Goal: Task Accomplishment & Management: Complete application form

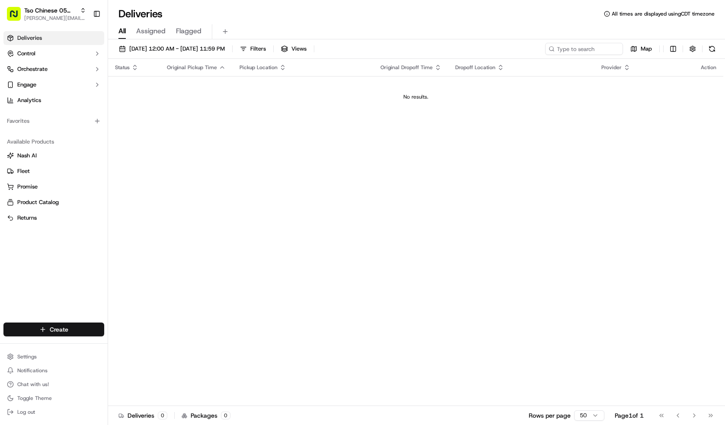
click at [65, 328] on html "Tso Chinese 05 Menchaca [EMAIL_ADDRESS][DOMAIN_NAME] Toggle Sidebar Deliveries …" at bounding box center [362, 212] width 725 height 425
click at [128, 341] on link "Delivery" at bounding box center [156, 345] width 96 height 16
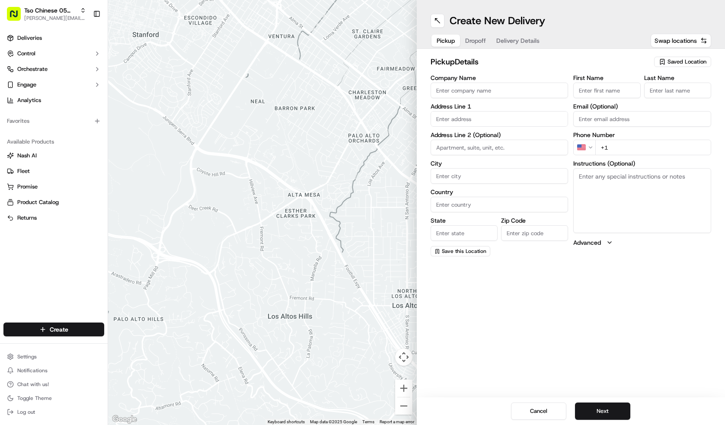
click at [483, 117] on input "text" at bounding box center [499, 119] width 138 height 16
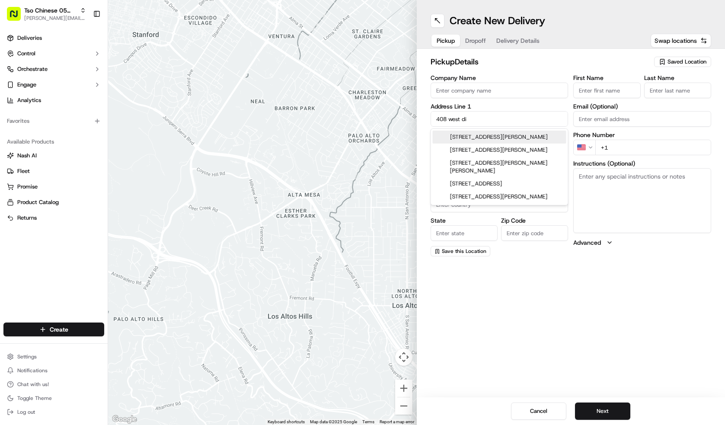
click at [471, 136] on div "[STREET_ADDRESS][PERSON_NAME]" at bounding box center [498, 136] width 133 height 13
type input "[STREET_ADDRESS][PERSON_NAME]"
type input "Austin"
type input "[GEOGRAPHIC_DATA]"
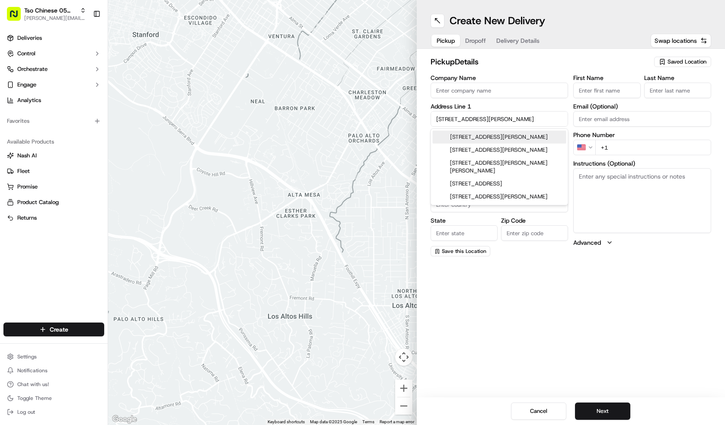
type input "78745"
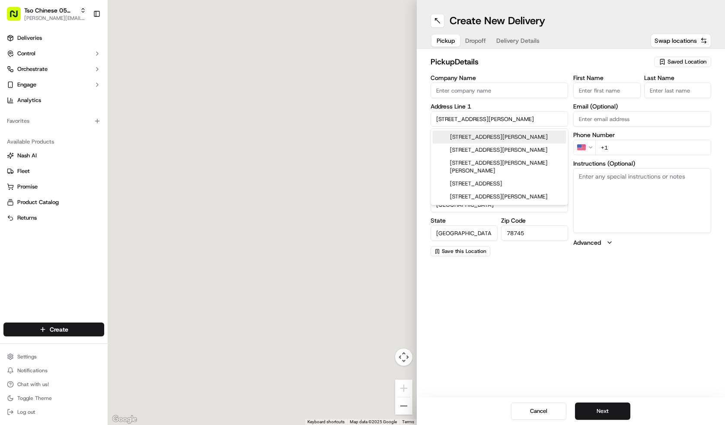
type input "[STREET_ADDRESS][PERSON_NAME]"
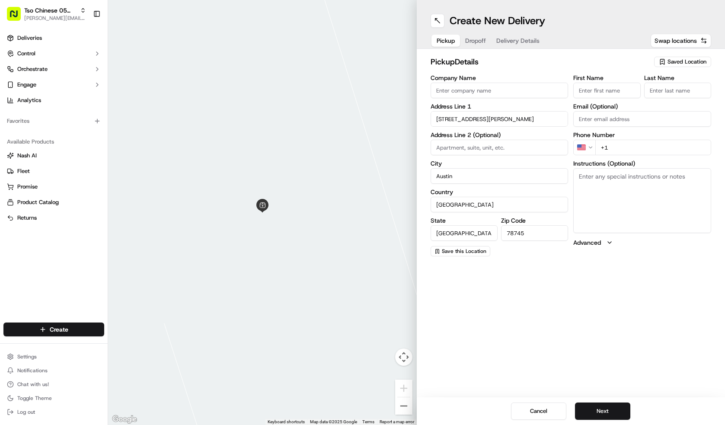
click at [616, 146] on input "+1" at bounding box center [653, 148] width 116 height 16
type input "[PHONE_NUMBER]"
click at [620, 92] on input "First Name" at bounding box center [606, 91] width 67 height 16
type input "[PERSON_NAME]"
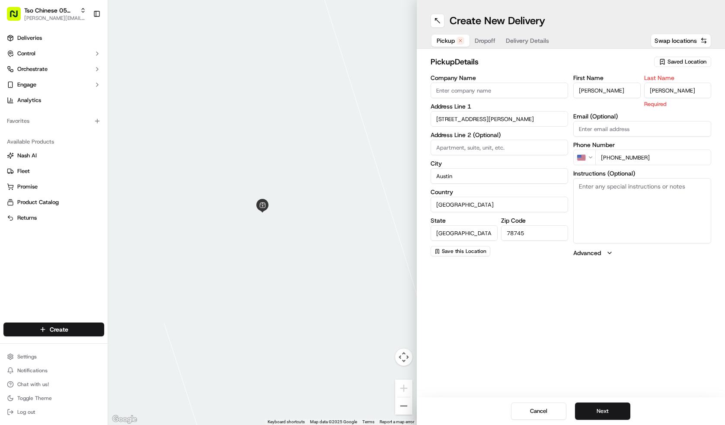
type input "[PERSON_NAME]"
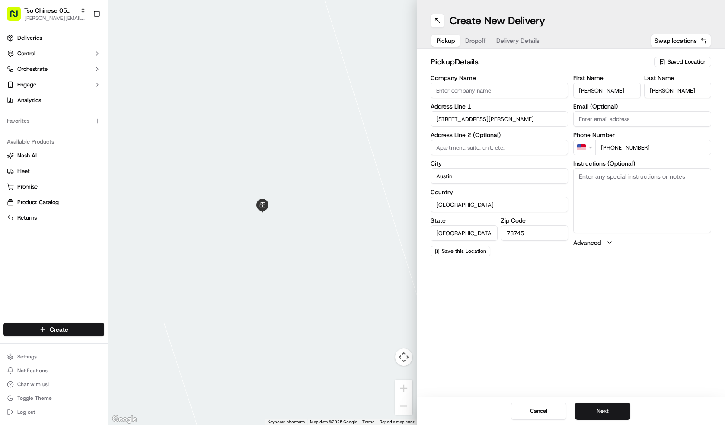
click at [553, 51] on div "pickup Details Saved Location Company Name Address Line 1 [STREET_ADDRESS][PERS…" at bounding box center [570, 156] width 308 height 214
click at [484, 37] on span "Dropoff" at bounding box center [475, 40] width 21 height 9
click at [480, 121] on input "text" at bounding box center [499, 119] width 138 height 16
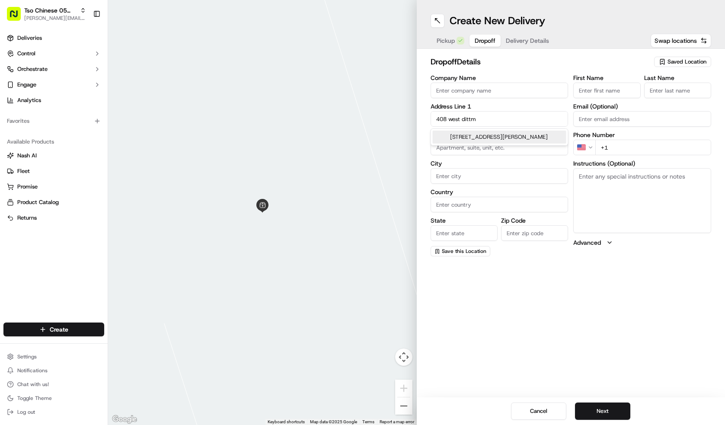
click at [515, 135] on div "[STREET_ADDRESS][PERSON_NAME]" at bounding box center [498, 136] width 133 height 13
type input "[STREET_ADDRESS][PERSON_NAME]"
type input "Austin"
type input "[GEOGRAPHIC_DATA]"
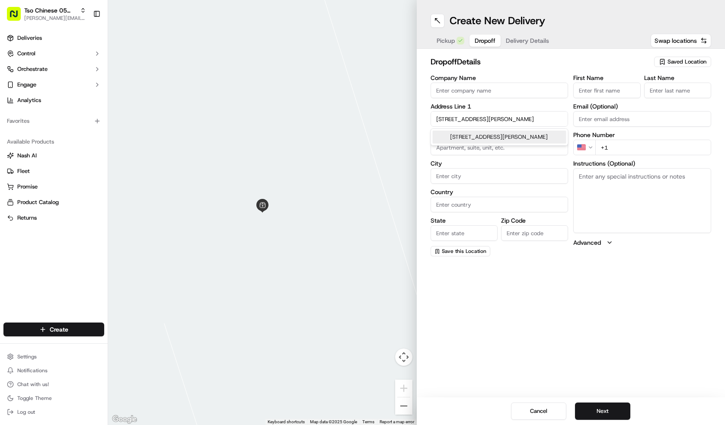
type input "78745"
type input "[STREET_ADDRESS][PERSON_NAME]"
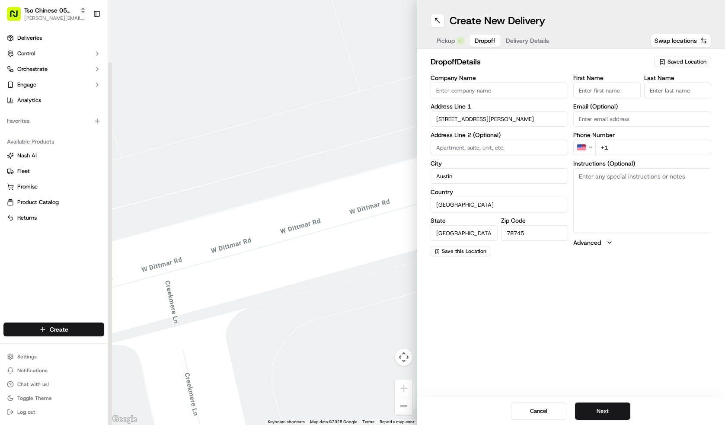
click at [617, 147] on input "+1" at bounding box center [653, 148] width 116 height 16
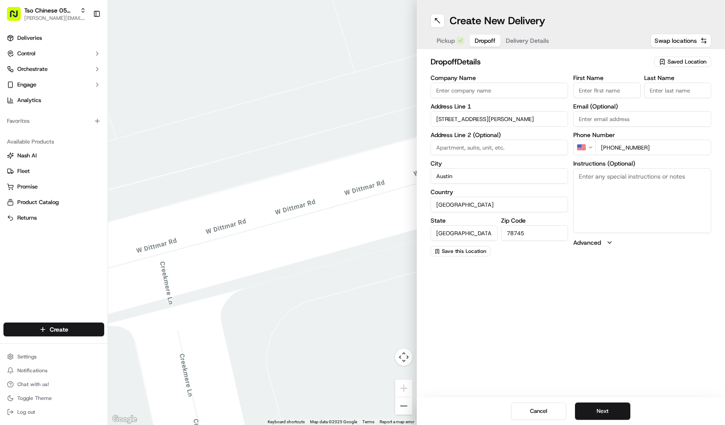
type input "[PHONE_NUMBER]"
click at [614, 91] on input "First Name" at bounding box center [606, 91] width 67 height 16
type input "[PERSON_NAME]"
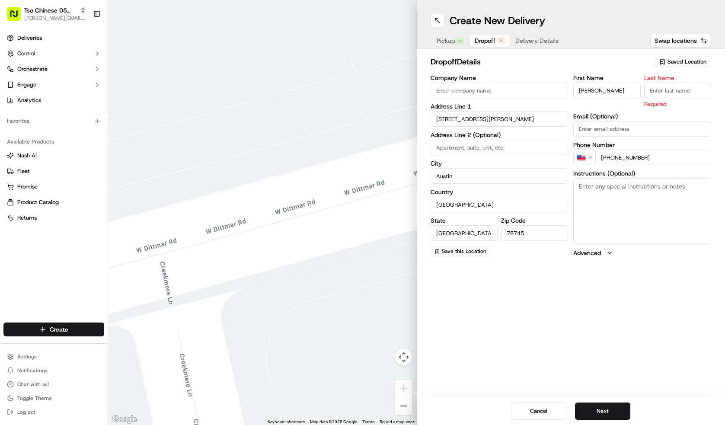
click at [657, 93] on input "Last Name" at bounding box center [677, 91] width 67 height 16
type input "/"
type input "."
click at [582, 61] on h2 "dropoff Details" at bounding box center [539, 62] width 219 height 12
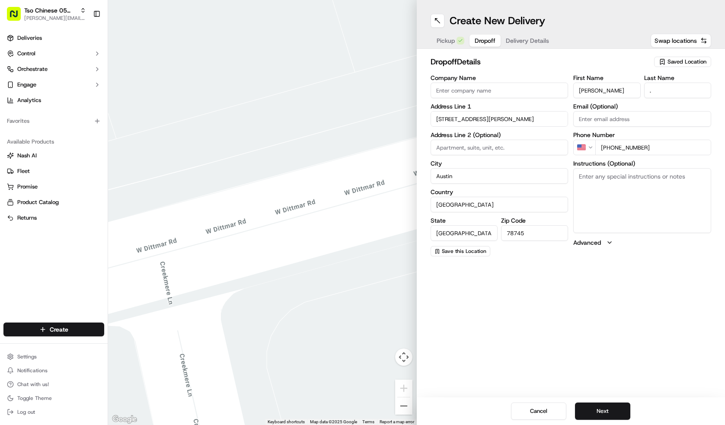
click at [591, 211] on textarea "Instructions (Optional)" at bounding box center [642, 200] width 138 height 65
click at [516, 42] on span "Delivery Details" at bounding box center [526, 40] width 43 height 9
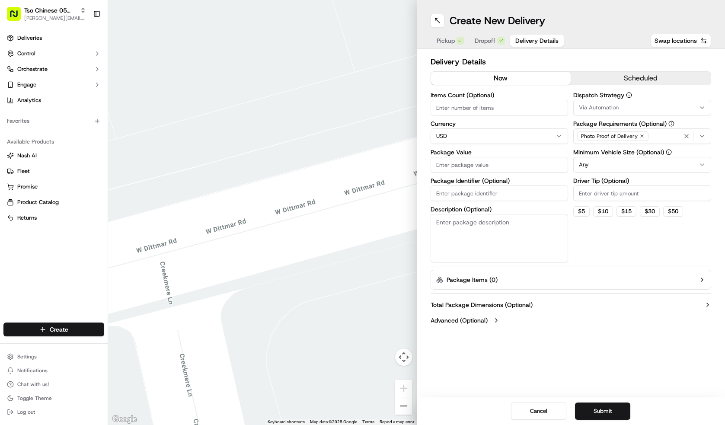
click at [629, 194] on input "Driver Tip (Optional)" at bounding box center [642, 193] width 138 height 16
type input "2.00"
click at [639, 110] on div "Via Automation" at bounding box center [641, 108] width 133 height 8
click at [629, 152] on span "Tso [PERSON_NAME] Strategy" at bounding box center [641, 155] width 106 height 8
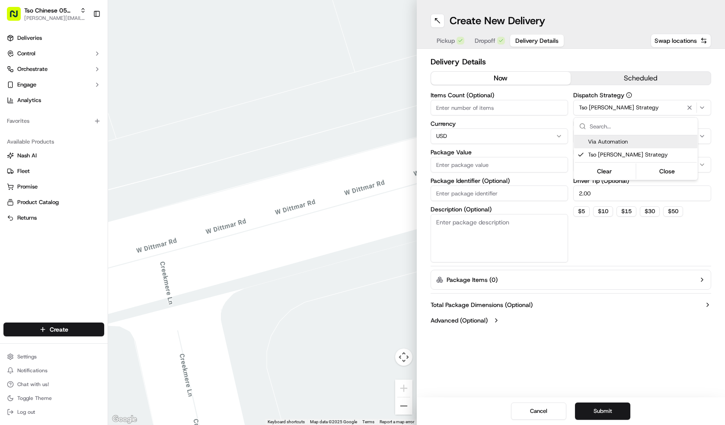
click at [481, 114] on html "Tso Chinese 05 Menchaca [EMAIL_ADDRESS][DOMAIN_NAME] Toggle Sidebar Deliveries …" at bounding box center [362, 212] width 725 height 425
click at [465, 112] on input "Items Count (Optional)" at bounding box center [499, 108] width 138 height 16
type input "2"
click at [477, 195] on input "Package Identifier (Optional)" at bounding box center [499, 193] width 138 height 16
click at [477, 154] on label "Package Value" at bounding box center [499, 152] width 138 height 6
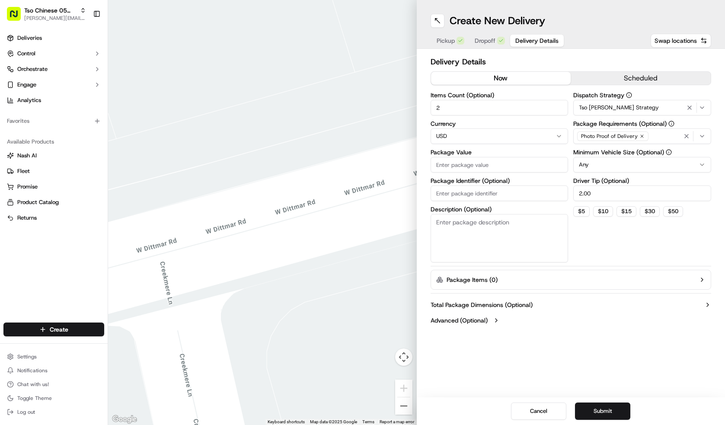
click at [477, 157] on input "Package Value" at bounding box center [499, 165] width 138 height 16
type input "27.82"
click at [482, 195] on input "Package Identifier (Optional)" at bounding box center [499, 193] width 138 height 16
type input "wbwztmz"
click at [616, 251] on div "Dispatch Strategy Tso [PERSON_NAME] Strategy Package Requirements (Optional) Ph…" at bounding box center [642, 177] width 138 height 170
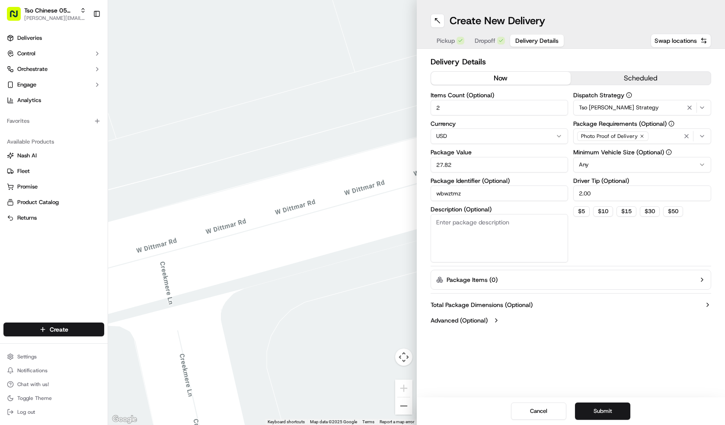
click at [450, 45] on button "Pickup" at bounding box center [450, 41] width 38 height 12
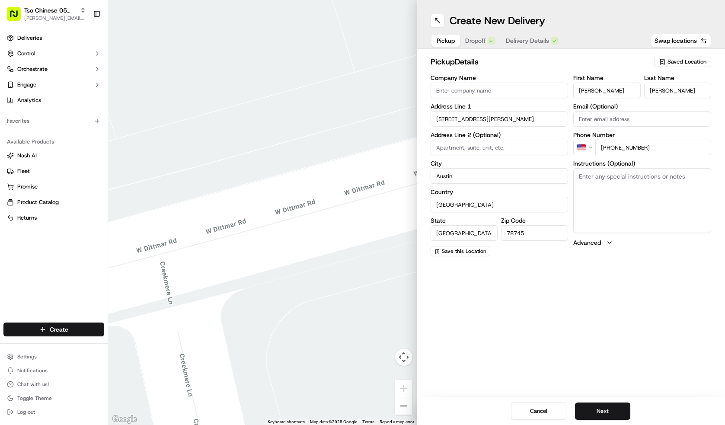
click at [669, 66] on div "Saved Location" at bounding box center [682, 62] width 57 height 10
click at [670, 96] on span "(05) Tso Chinese Takeout & Delivery (05)" at bounding box center [667, 94] width 106 height 8
type input "(05) Tso Chinese Takeout & Delivery"
type input "[STREET_ADDRESS][PERSON_NAME]"
type input "Ste 100"
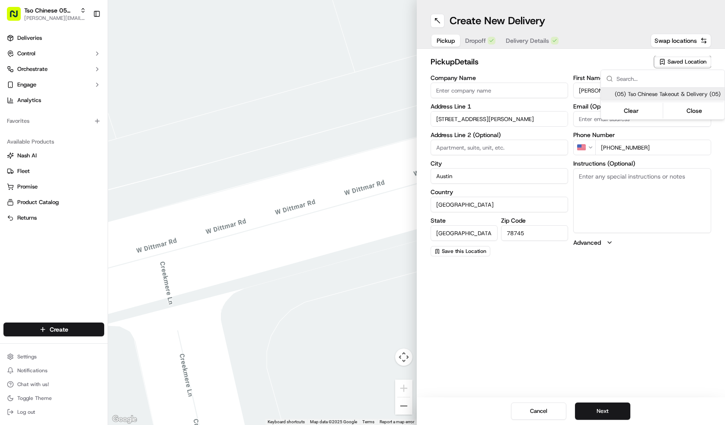
type input "US"
type input "78748"
type input "Tso Chinese"
type input "[PERSON_NAME] Manager"
type input "[EMAIL_ADDRESS][DOMAIN_NAME]"
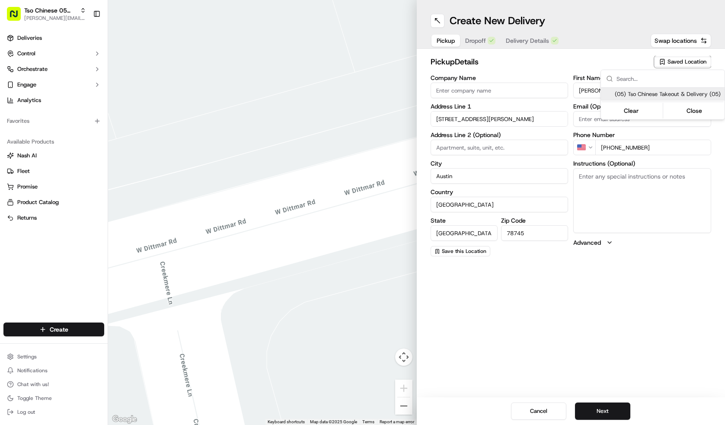
type input "[PHONE_NUMBER]"
type textarea "Submit a picture displaying address & food as Proof of Delivery. Envía una foto…"
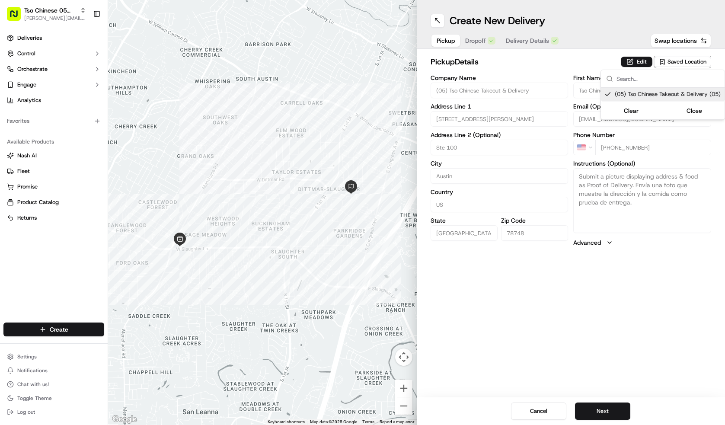
click at [569, 61] on html "Tso Chinese 05 Menchaca [EMAIL_ADDRESS][DOMAIN_NAME] Toggle Sidebar Deliveries …" at bounding box center [362, 212] width 725 height 425
click at [592, 416] on button "Next" at bounding box center [602, 410] width 55 height 17
click at [447, 41] on span "Pickup" at bounding box center [445, 40] width 18 height 9
click at [485, 43] on button "Dropoff" at bounding box center [480, 41] width 41 height 12
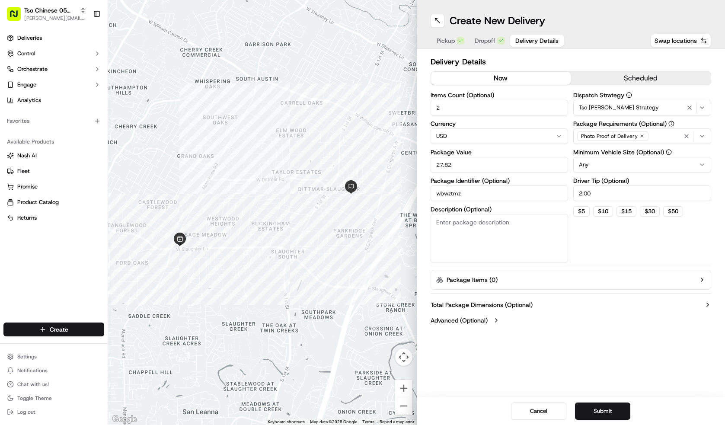
click at [526, 38] on span "Delivery Details" at bounding box center [536, 40] width 43 height 9
click at [601, 408] on button "Submit" at bounding box center [602, 410] width 55 height 17
